Goal: Task Accomplishment & Management: Complete application form

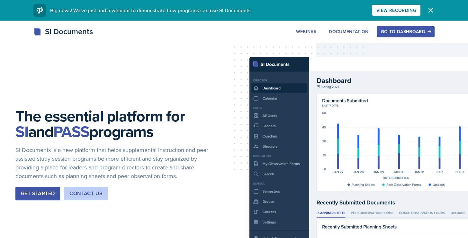
click at [408, 31] on div "Go to Dashboard" at bounding box center [406, 31] width 50 height 5
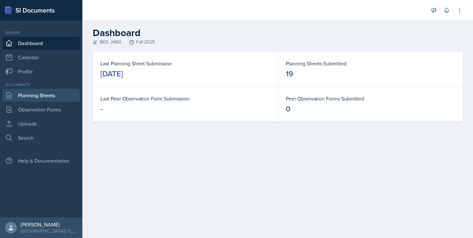
click at [35, 96] on link "Planning Sheets" at bounding box center [41, 95] width 77 height 13
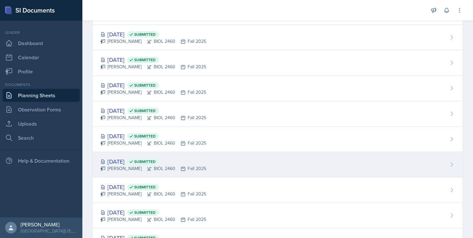
scroll to position [143, 0]
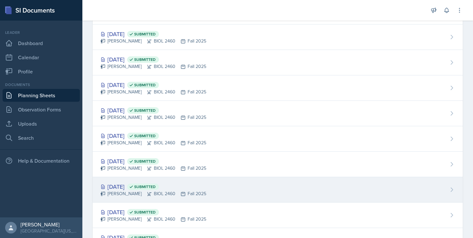
click at [134, 195] on div "[PERSON_NAME] BIOL 2460 Fall 2025" at bounding box center [153, 193] width 106 height 7
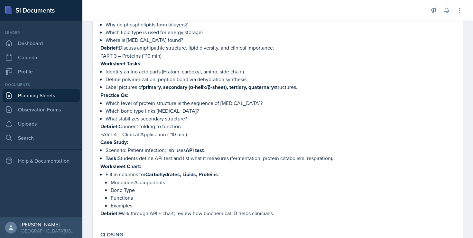
scroll to position [447, 0]
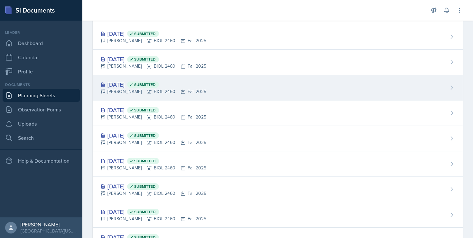
scroll to position [167, 0]
click at [131, 88] on div "[DATE] Submitted" at bounding box center [153, 85] width 106 height 9
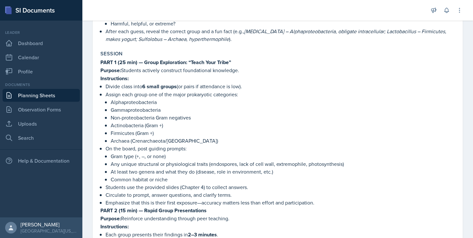
scroll to position [277, 0]
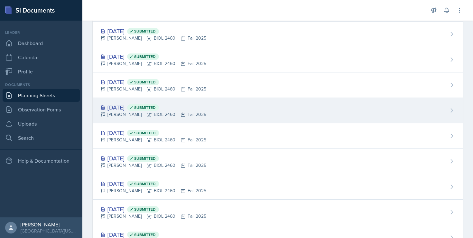
scroll to position [164, 0]
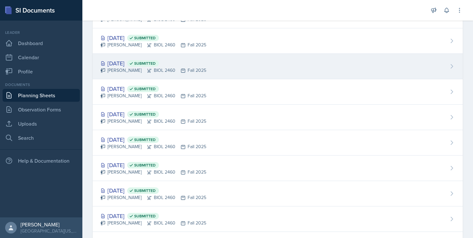
click at [125, 64] on div "[DATE] Submitted" at bounding box center [153, 63] width 106 height 9
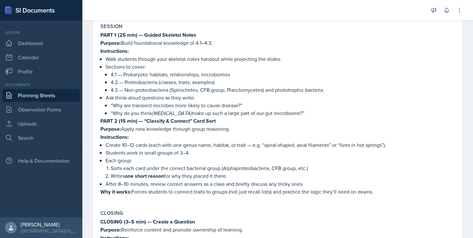
scroll to position [209, 0]
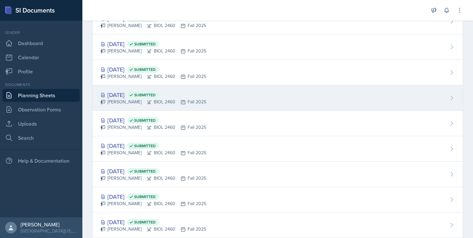
click at [133, 97] on div "[DATE] Submitted" at bounding box center [153, 94] width 106 height 9
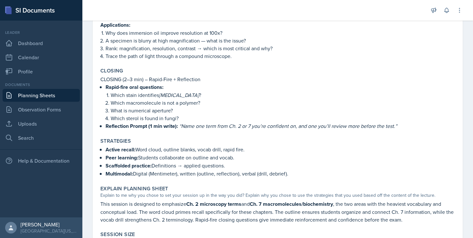
scroll to position [322, 0]
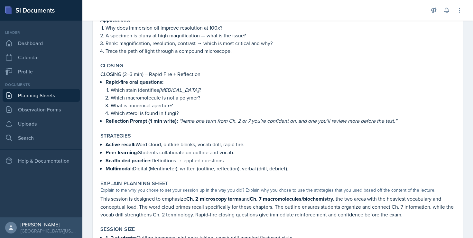
click at [37, 95] on link "Planning Sheets" at bounding box center [41, 95] width 77 height 13
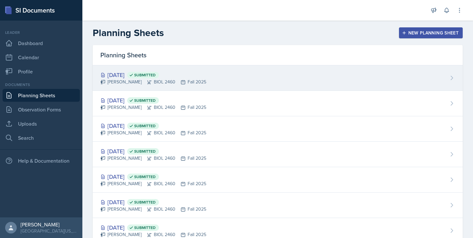
click at [252, 86] on div "[DATE] Submitted [PERSON_NAME] BIOL 2460 Fall 2025" at bounding box center [278, 77] width 370 height 25
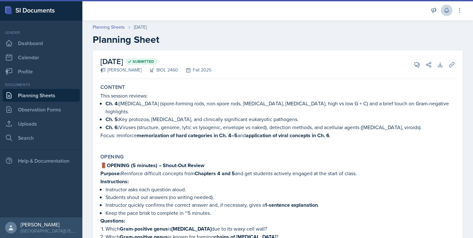
click at [446, 10] on icon at bounding box center [446, 10] width 6 height 6
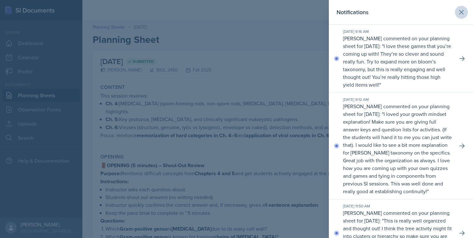
click at [459, 10] on icon at bounding box center [461, 12] width 8 height 8
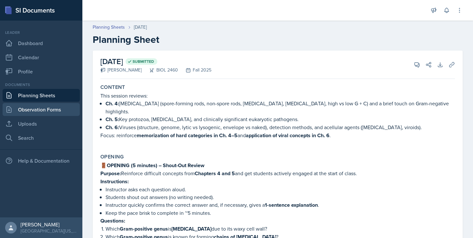
click at [38, 108] on link "Observation Forms" at bounding box center [41, 109] width 77 height 13
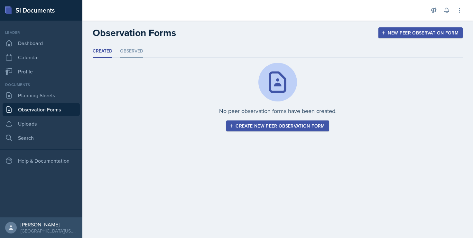
click at [126, 49] on li "Observed" at bounding box center [131, 51] width 23 height 13
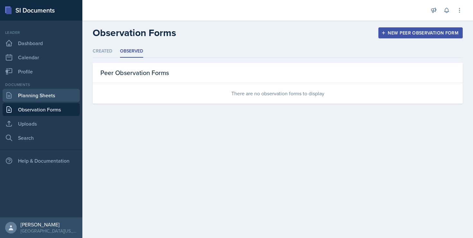
click at [22, 99] on link "Planning Sheets" at bounding box center [41, 95] width 77 height 13
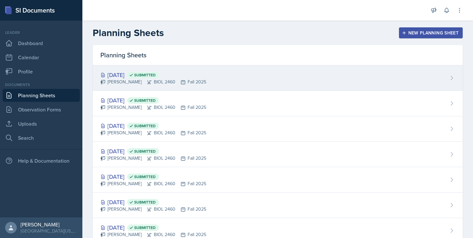
click at [299, 71] on div "[DATE] Submitted [PERSON_NAME] BIOL 2460 Fall 2025" at bounding box center [278, 77] width 370 height 25
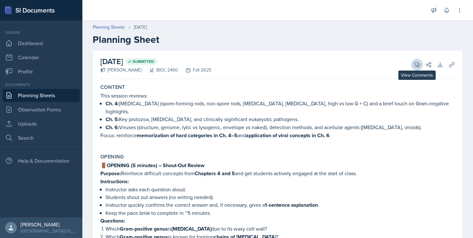
click at [414, 64] on icon at bounding box center [417, 64] width 6 height 6
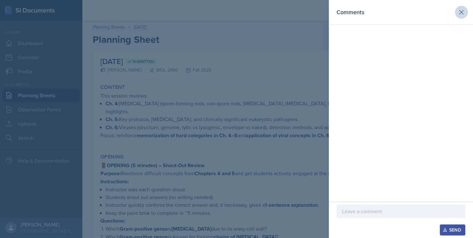
click at [463, 10] on icon at bounding box center [461, 12] width 8 height 8
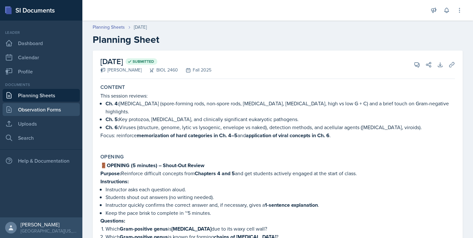
click at [42, 112] on link "Observation Forms" at bounding box center [41, 109] width 77 height 13
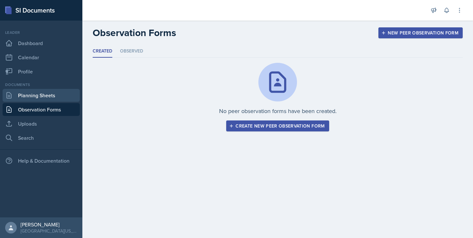
click at [33, 92] on link "Planning Sheets" at bounding box center [41, 95] width 77 height 13
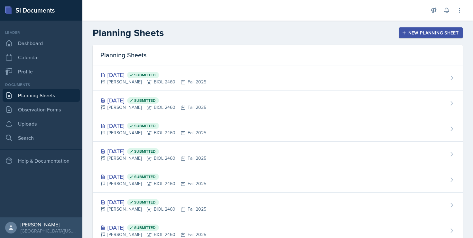
click at [407, 28] on button "New Planning Sheet" at bounding box center [431, 32] width 64 height 11
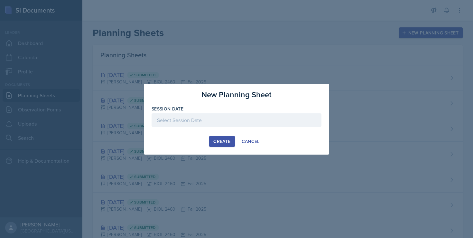
click at [216, 118] on div at bounding box center [237, 120] width 170 height 14
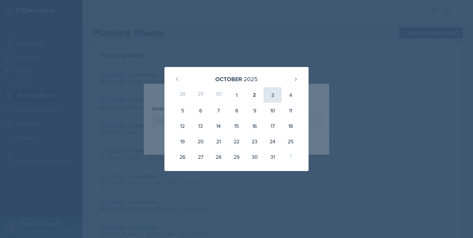
click at [272, 93] on div "3" at bounding box center [272, 94] width 18 height 15
type input "[DATE]"
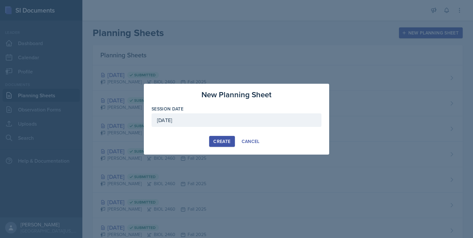
click at [222, 141] on div "Create" at bounding box center [221, 141] width 17 height 5
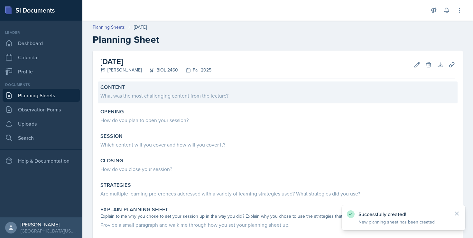
click at [179, 94] on div "What was the most challenging content from the lecture?" at bounding box center [277, 96] width 354 height 8
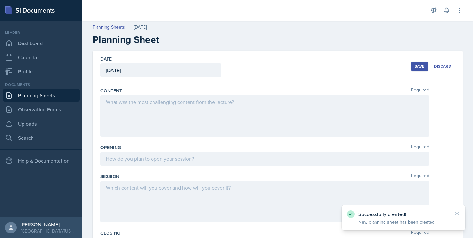
click at [162, 108] on div at bounding box center [264, 115] width 329 height 41
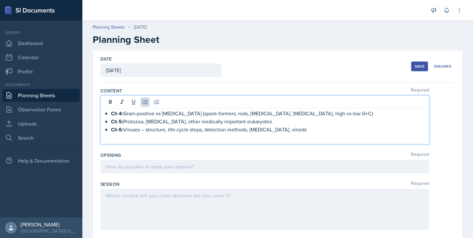
click at [158, 169] on div at bounding box center [264, 167] width 329 height 14
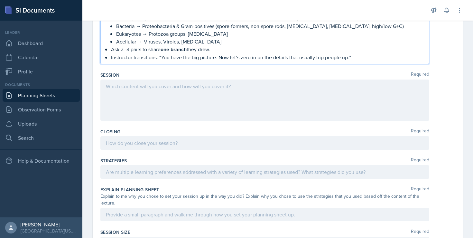
scroll to position [163, 0]
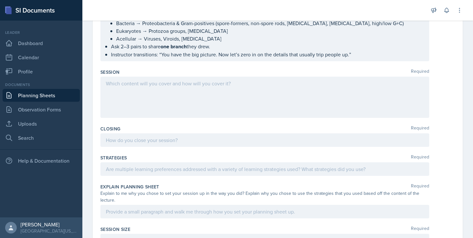
click at [156, 96] on div at bounding box center [264, 97] width 329 height 41
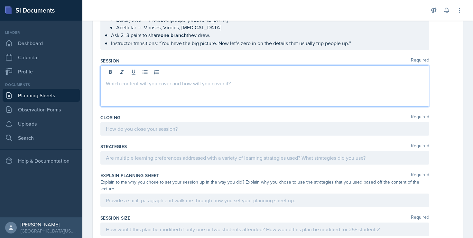
paste div
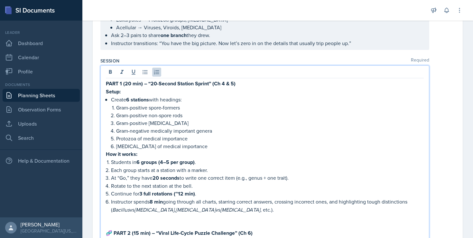
scroll to position [459, 0]
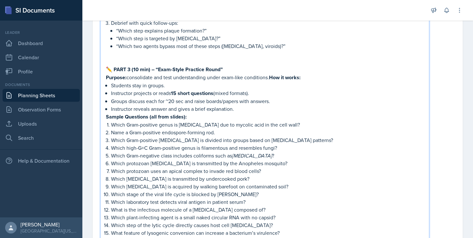
click at [230, 71] on p "✏️ PART 3 (10 min) – “Exam-Style Practice Round”" at bounding box center [265, 69] width 318 height 8
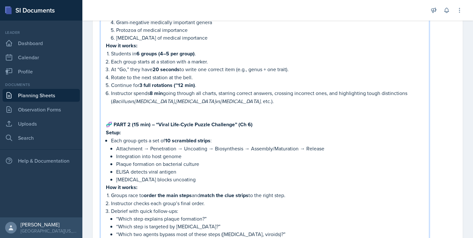
click at [226, 93] on p "Instructor spends 8 min going through all charts, starring correct answers, cro…" at bounding box center [267, 97] width 313 height 16
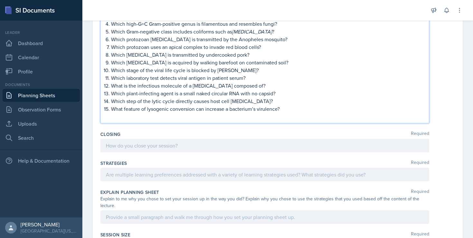
scroll to position [584, 0]
click at [143, 175] on div at bounding box center [264, 174] width 329 height 14
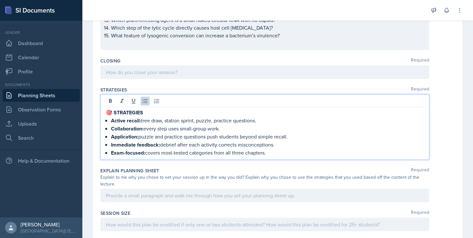
scroll to position [640, 0]
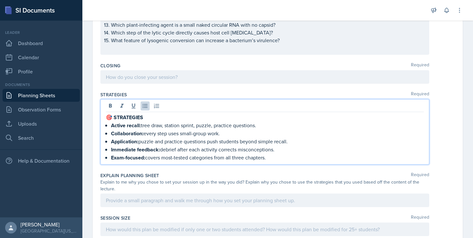
click at [138, 81] on div at bounding box center [264, 77] width 329 height 14
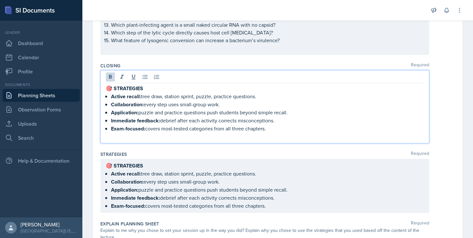
drag, startPoint x: 271, startPoint y: 128, endPoint x: 95, endPoint y: 82, distance: 181.9
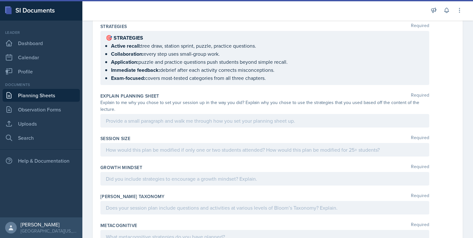
scroll to position [757, 0]
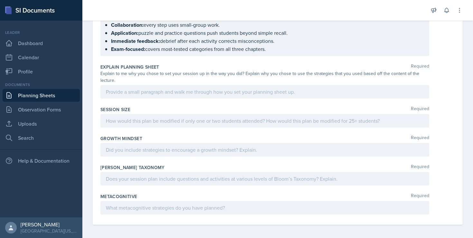
click at [156, 115] on div at bounding box center [264, 121] width 329 height 14
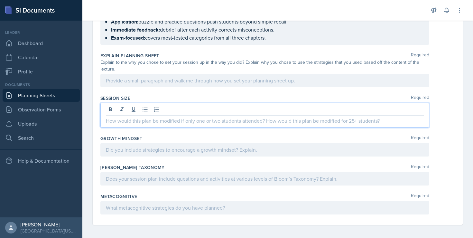
scroll to position [771, 0]
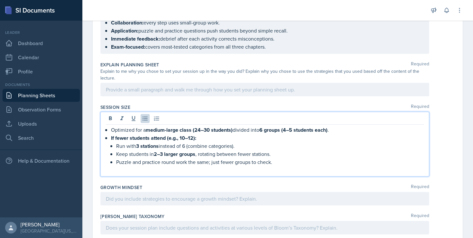
click at [253, 170] on p at bounding box center [265, 170] width 318 height 8
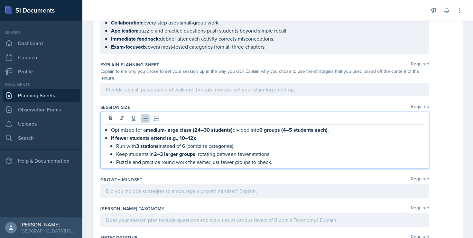
click at [126, 225] on div at bounding box center [264, 220] width 329 height 14
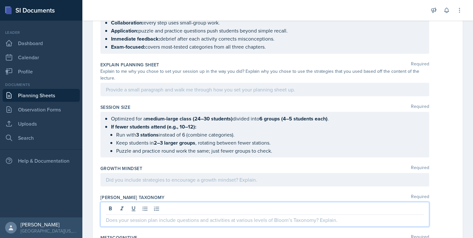
scroll to position [798, 0]
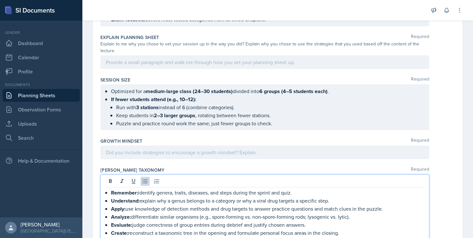
click at [187, 154] on div at bounding box center [264, 152] width 329 height 14
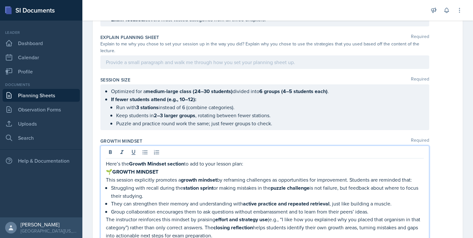
scroll to position [808, 0]
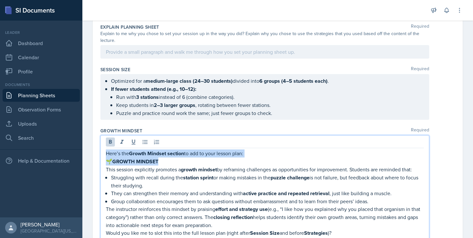
drag, startPoint x: 165, startPoint y: 162, endPoint x: 89, endPoint y: 148, distance: 76.9
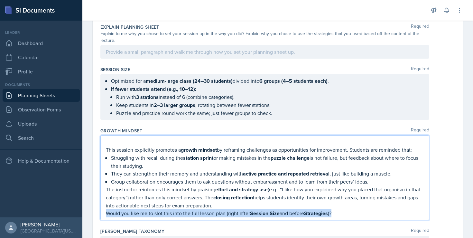
drag, startPoint x: 344, startPoint y: 215, endPoint x: 103, endPoint y: 213, distance: 241.3
click at [103, 213] on div "This session explicitly promotes a growth mindset by reframing challenges as op…" at bounding box center [264, 177] width 329 height 85
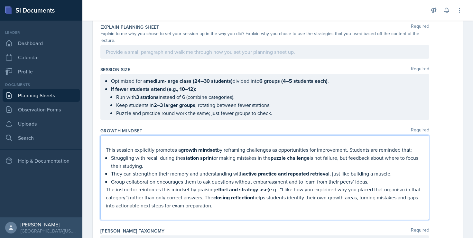
click at [105, 149] on div "This session explicitly promotes a growth mindset by reframing challenges as op…" at bounding box center [264, 177] width 329 height 85
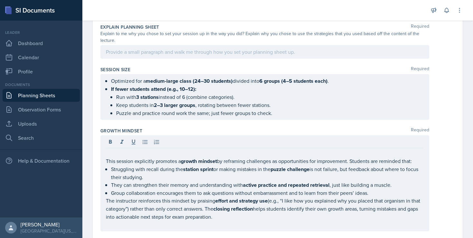
click at [105, 161] on div "This session explicitly promotes a growth mindset by reframing challenges as op…" at bounding box center [264, 183] width 329 height 96
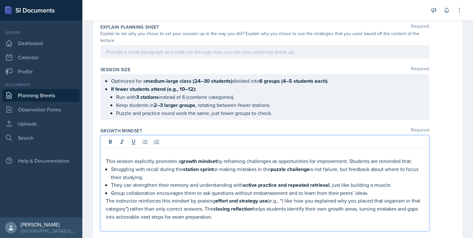
click at [107, 161] on p "This session explicitly promotes a growth mindset by reframing challenges as op…" at bounding box center [265, 161] width 318 height 8
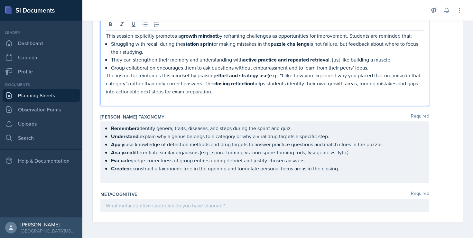
scroll to position [0, 0]
click at [133, 204] on div at bounding box center [264, 205] width 329 height 14
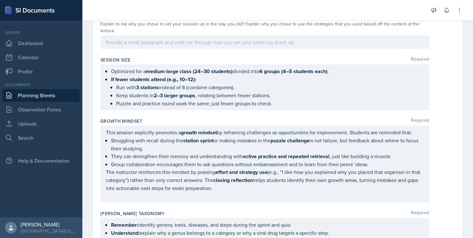
scroll to position [764, 0]
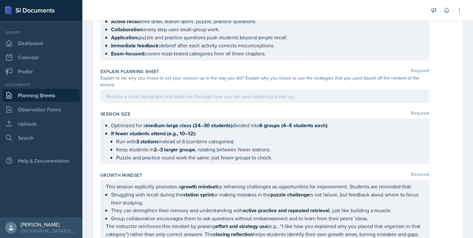
click at [154, 98] on div at bounding box center [264, 96] width 329 height 14
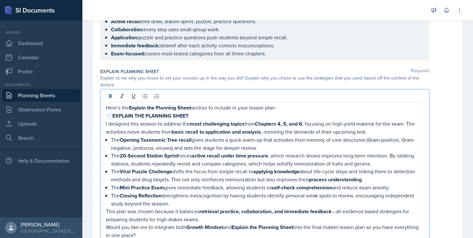
scroll to position [766, 0]
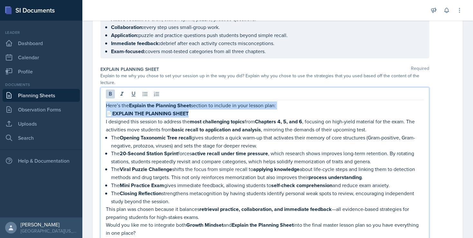
drag, startPoint x: 209, startPoint y: 111, endPoint x: 97, endPoint y: 103, distance: 113.2
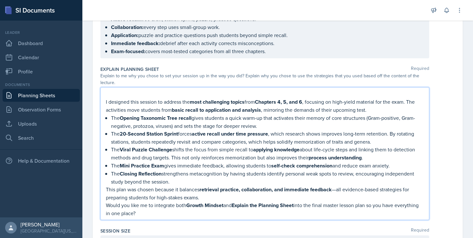
drag, startPoint x: 167, startPoint y: 213, endPoint x: 97, endPoint y: 190, distance: 73.9
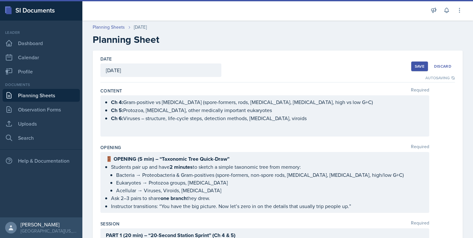
scroll to position [0, 0]
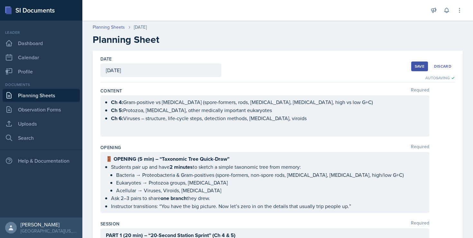
click at [246, 131] on div "Ch 4: Gram-positive vs [MEDICAL_DATA] (spore-formers, rods, [MEDICAL_DATA], [ME…" at bounding box center [264, 115] width 329 height 41
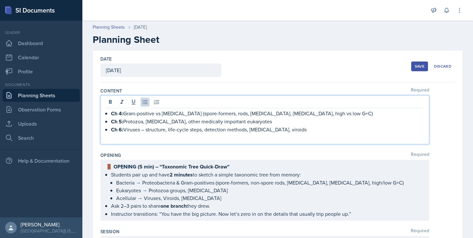
click at [217, 138] on p at bounding box center [265, 137] width 318 height 8
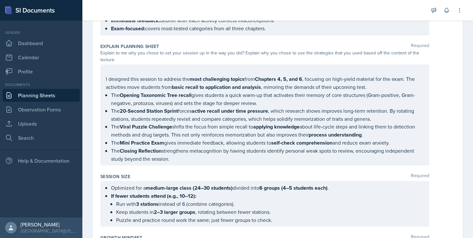
scroll to position [770, 0]
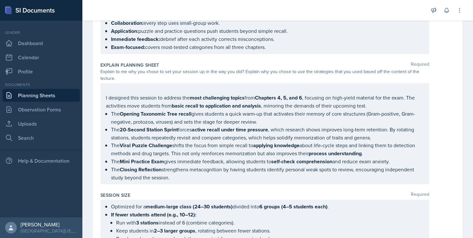
click at [105, 98] on div "I designed this session to address the most challenging topics from Chapters 4,…" at bounding box center [264, 133] width 329 height 101
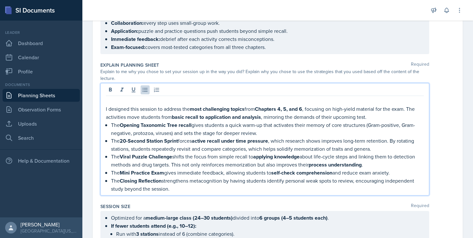
click at [106, 110] on p "I designed this session to address the most challenging topics from Chapters 4,…" at bounding box center [265, 113] width 318 height 16
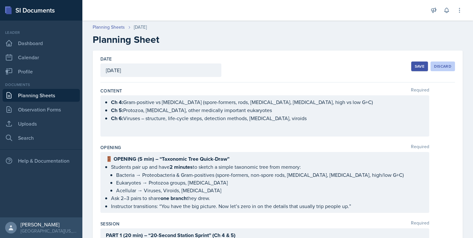
scroll to position [0, 0]
click at [415, 66] on div "Save" at bounding box center [420, 66] width 10 height 5
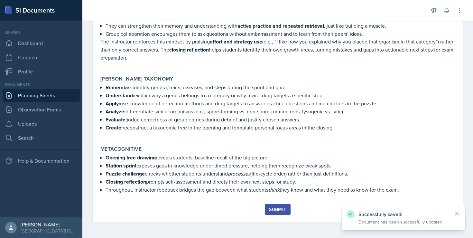
scroll to position [955, 0]
click at [276, 210] on div "Submit" at bounding box center [277, 209] width 17 height 5
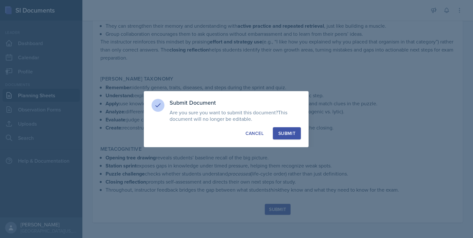
click at [284, 135] on div "Submit" at bounding box center [286, 133] width 17 height 6
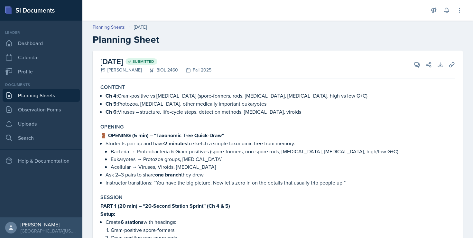
scroll to position [0, 0]
click at [51, 95] on link "Planning Sheets" at bounding box center [41, 95] width 77 height 13
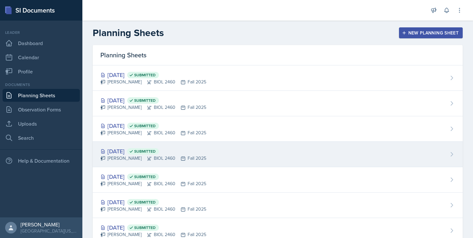
click at [156, 63] on div "Planning Sheets" at bounding box center [278, 55] width 370 height 20
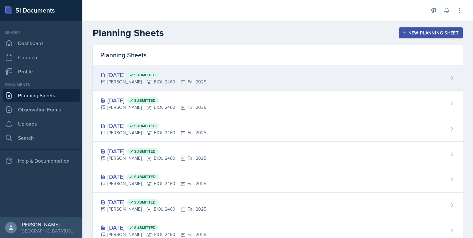
click at [179, 74] on div "[DATE] Submitted" at bounding box center [153, 74] width 106 height 9
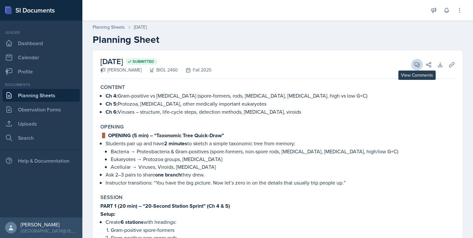
click at [418, 62] on span at bounding box center [419, 62] width 3 height 3
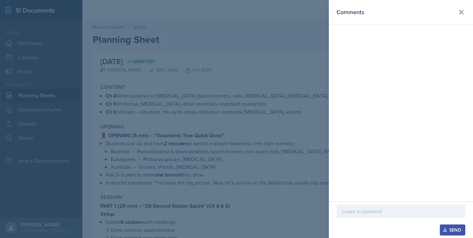
click at [362, 209] on p at bounding box center [401, 211] width 118 height 8
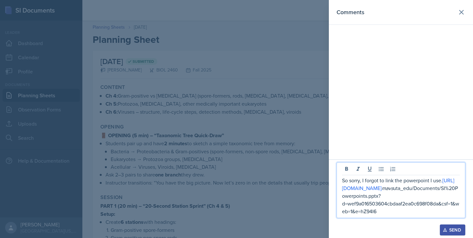
click at [444, 176] on p "So sorry, I forgot to link the powerpoint I use. [URL][DOMAIN_NAME] mavs uta_ed…" at bounding box center [401, 195] width 118 height 39
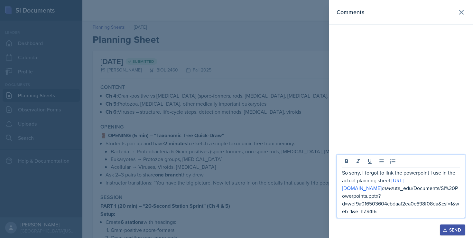
click at [449, 227] on div "Send" at bounding box center [452, 229] width 17 height 5
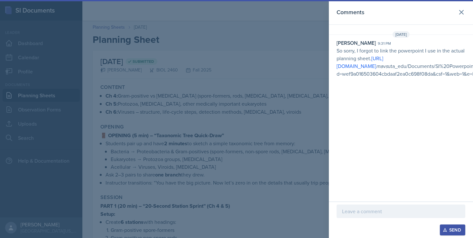
scroll to position [39, 0]
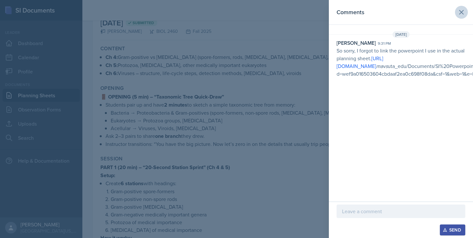
click at [463, 10] on icon at bounding box center [461, 12] width 8 height 8
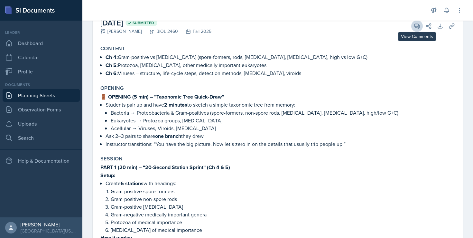
click at [415, 26] on icon at bounding box center [417, 26] width 5 height 5
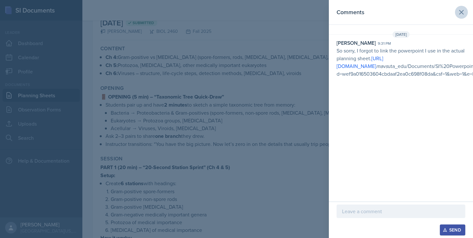
click at [464, 13] on icon at bounding box center [461, 12] width 8 height 8
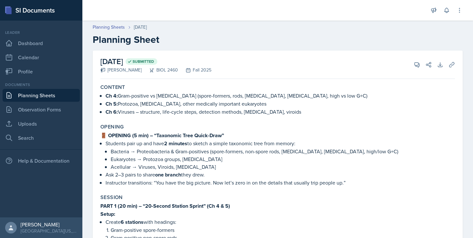
scroll to position [0, 0]
